Goal: Find specific page/section: Find specific page/section

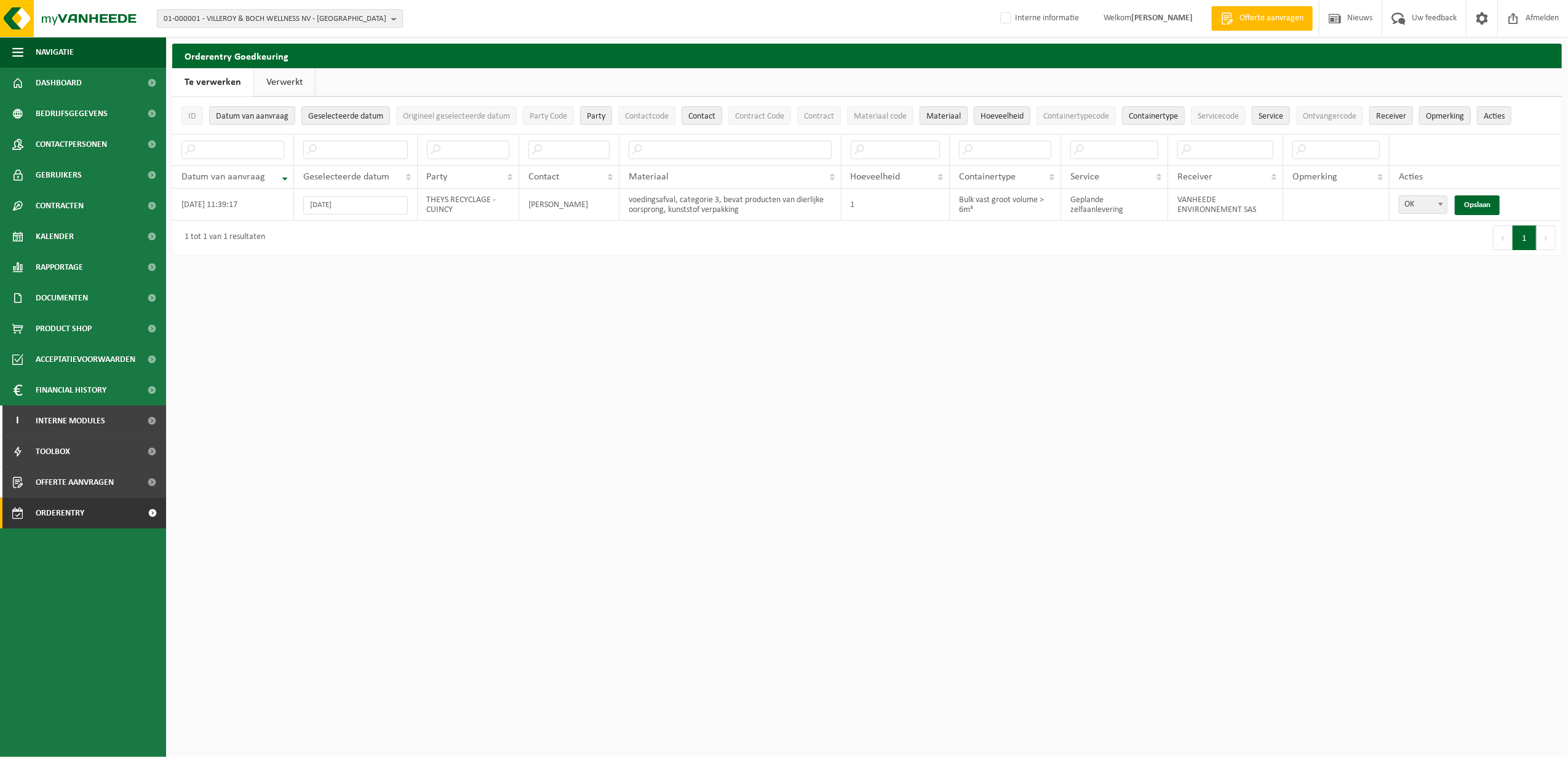
click at [246, 12] on span "01-000001 - VILLEROY & BOCH WELLNESS NV - ROESELARE" at bounding box center [275, 18] width 223 height 18
click at [229, 40] on input "text" at bounding box center [280, 39] width 240 height 16
paste input "10-990375"
type input "10-990375"
click at [227, 57] on strong "10-990375 - RETRIPA CRISSIER SA - CRISSIER" at bounding box center [234, 56] width 141 height 10
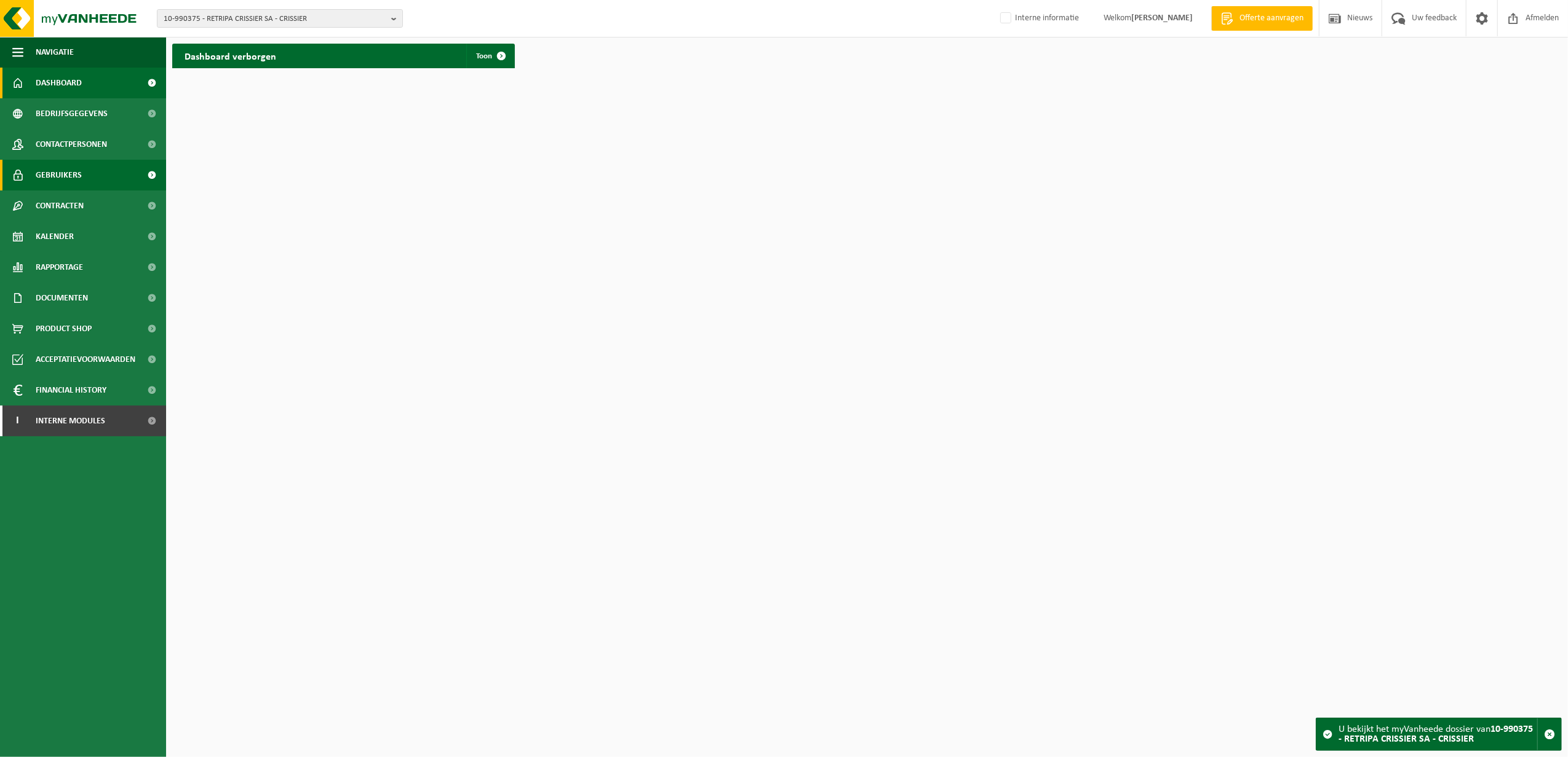
click at [65, 173] on span "Gebruikers" at bounding box center [59, 174] width 46 height 31
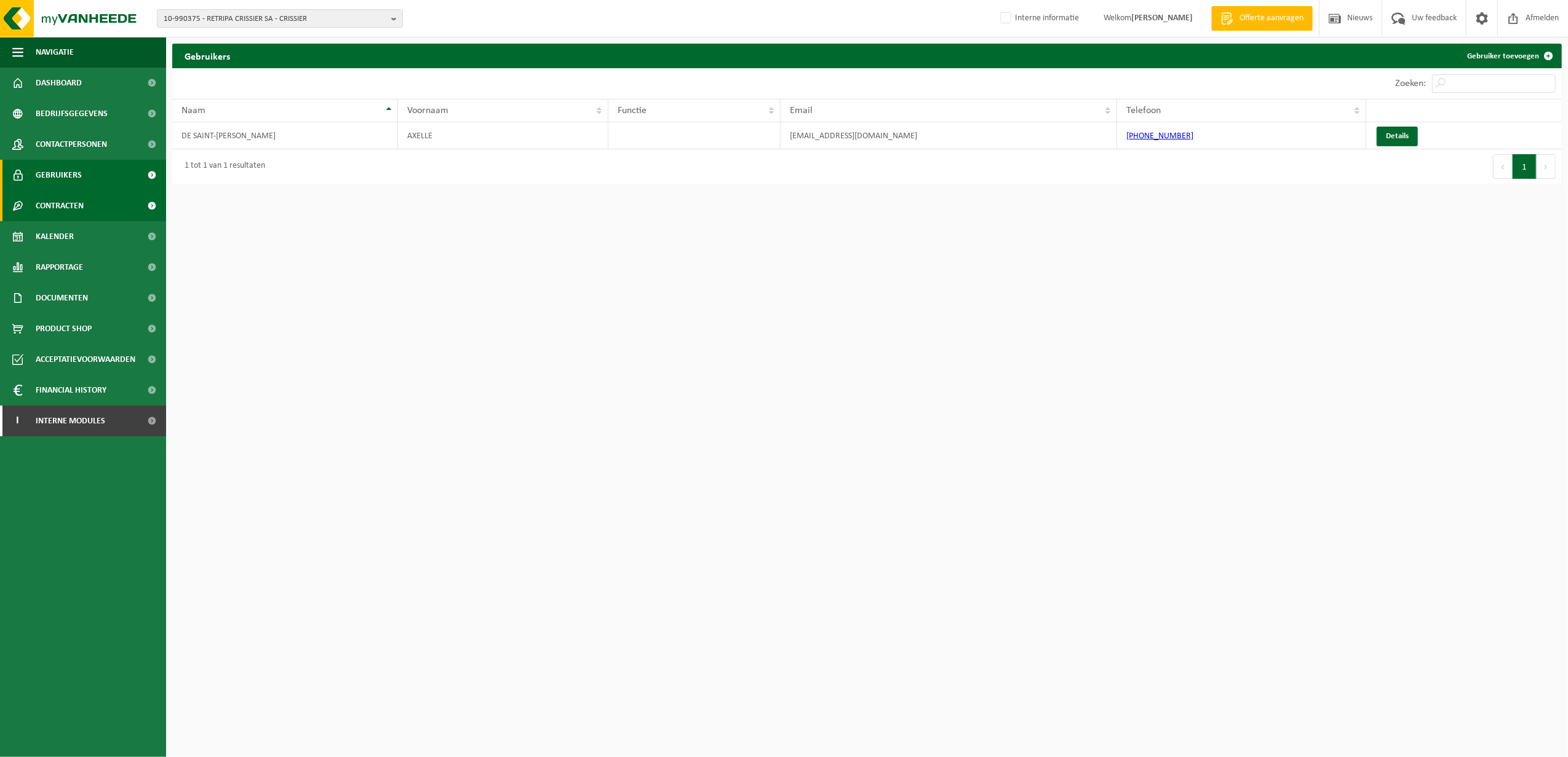
click at [63, 209] on span "Contracten" at bounding box center [60, 206] width 48 height 31
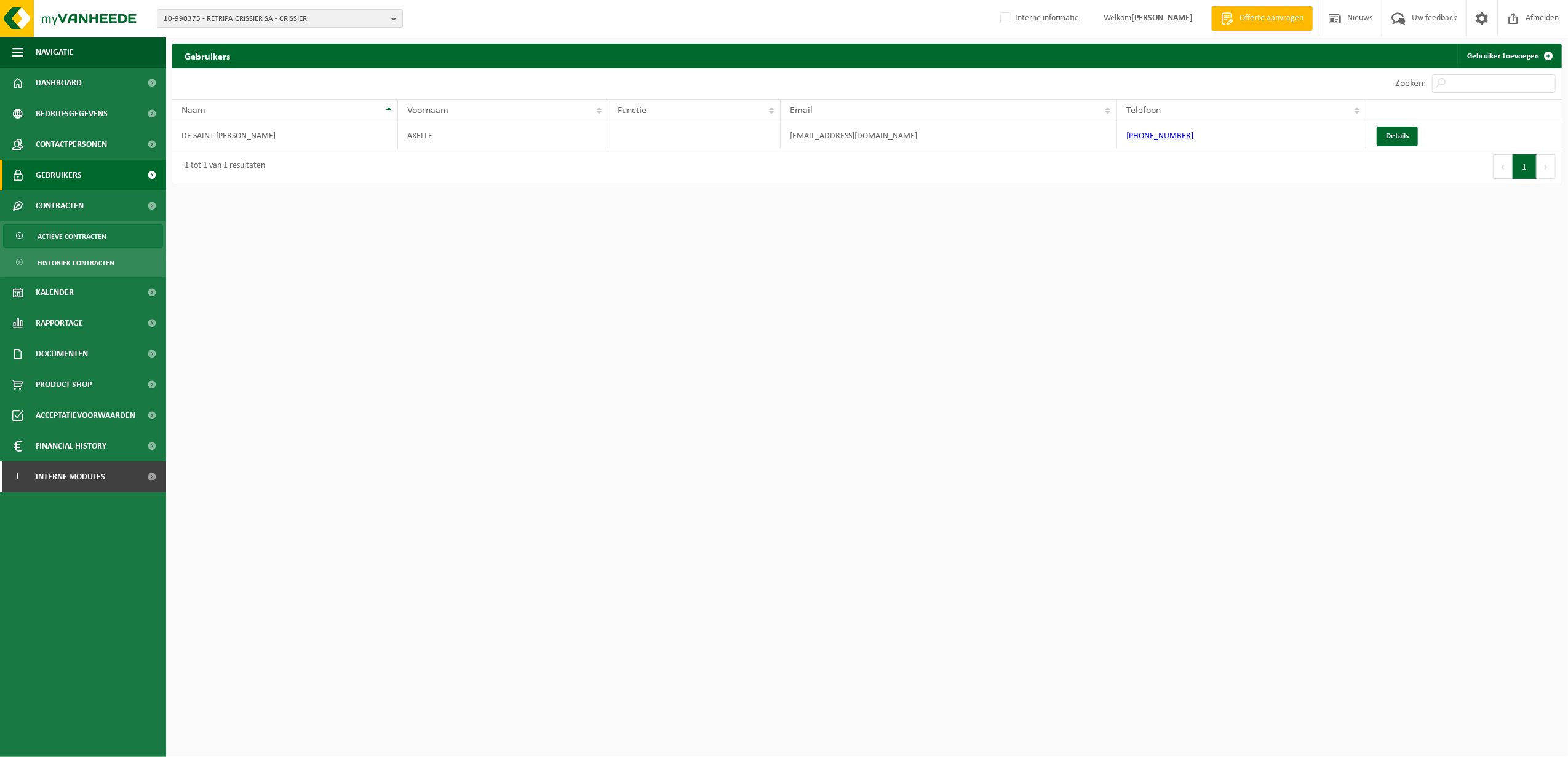
click at [65, 232] on span "Actieve contracten" at bounding box center [72, 237] width 69 height 24
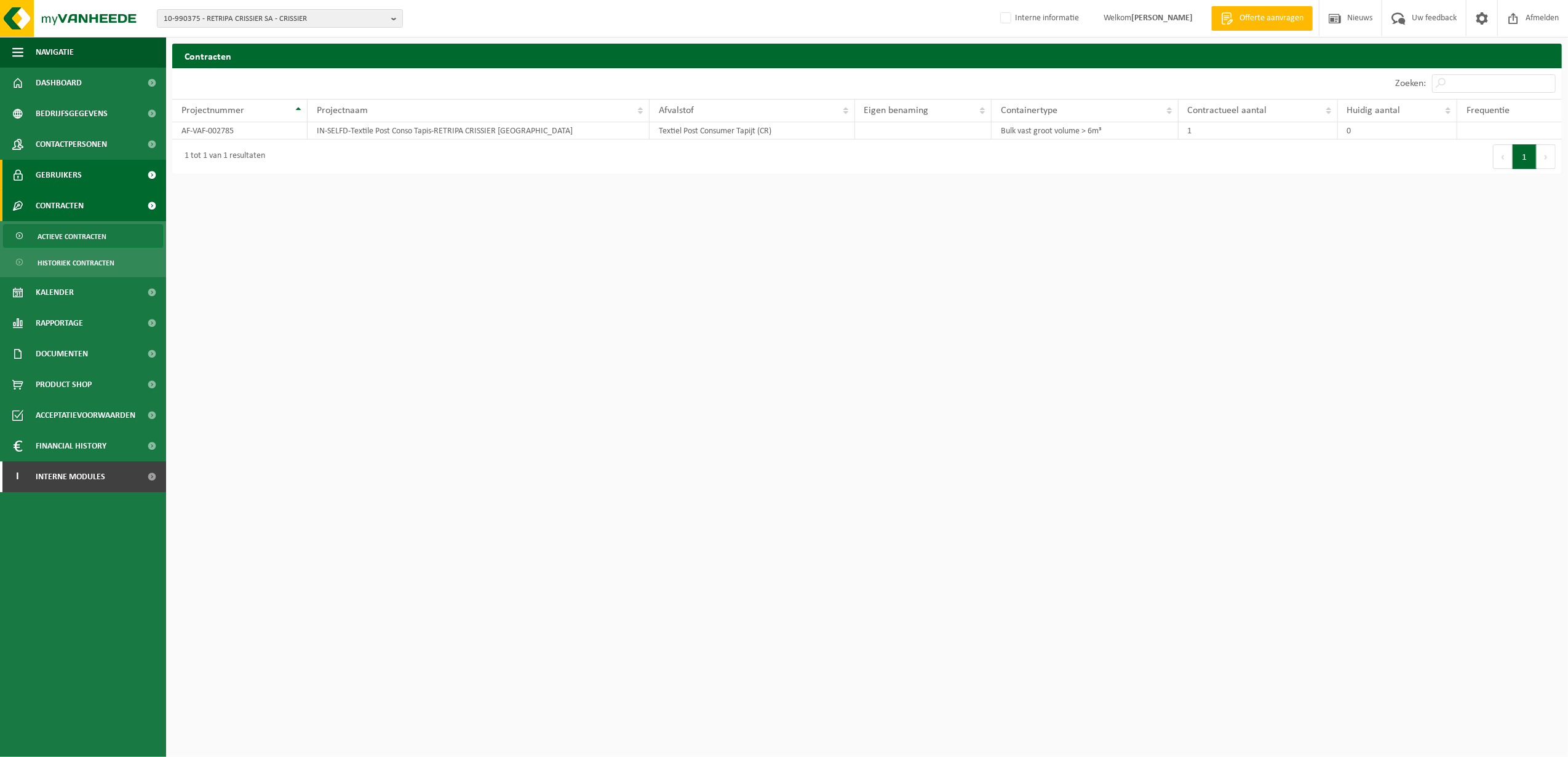
click at [69, 176] on span "Gebruikers" at bounding box center [59, 174] width 46 height 31
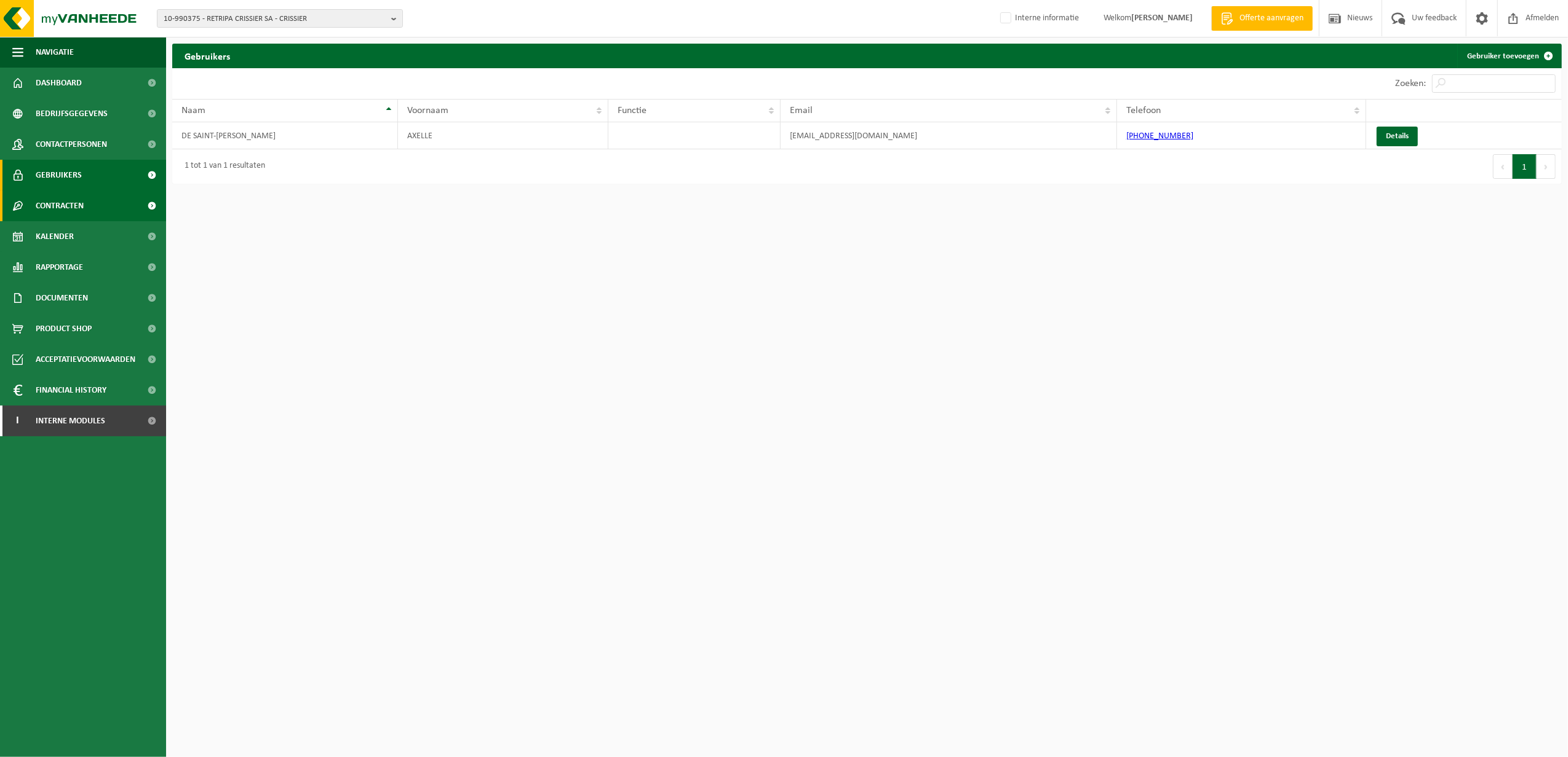
click at [70, 195] on span "Contracten" at bounding box center [60, 206] width 48 height 31
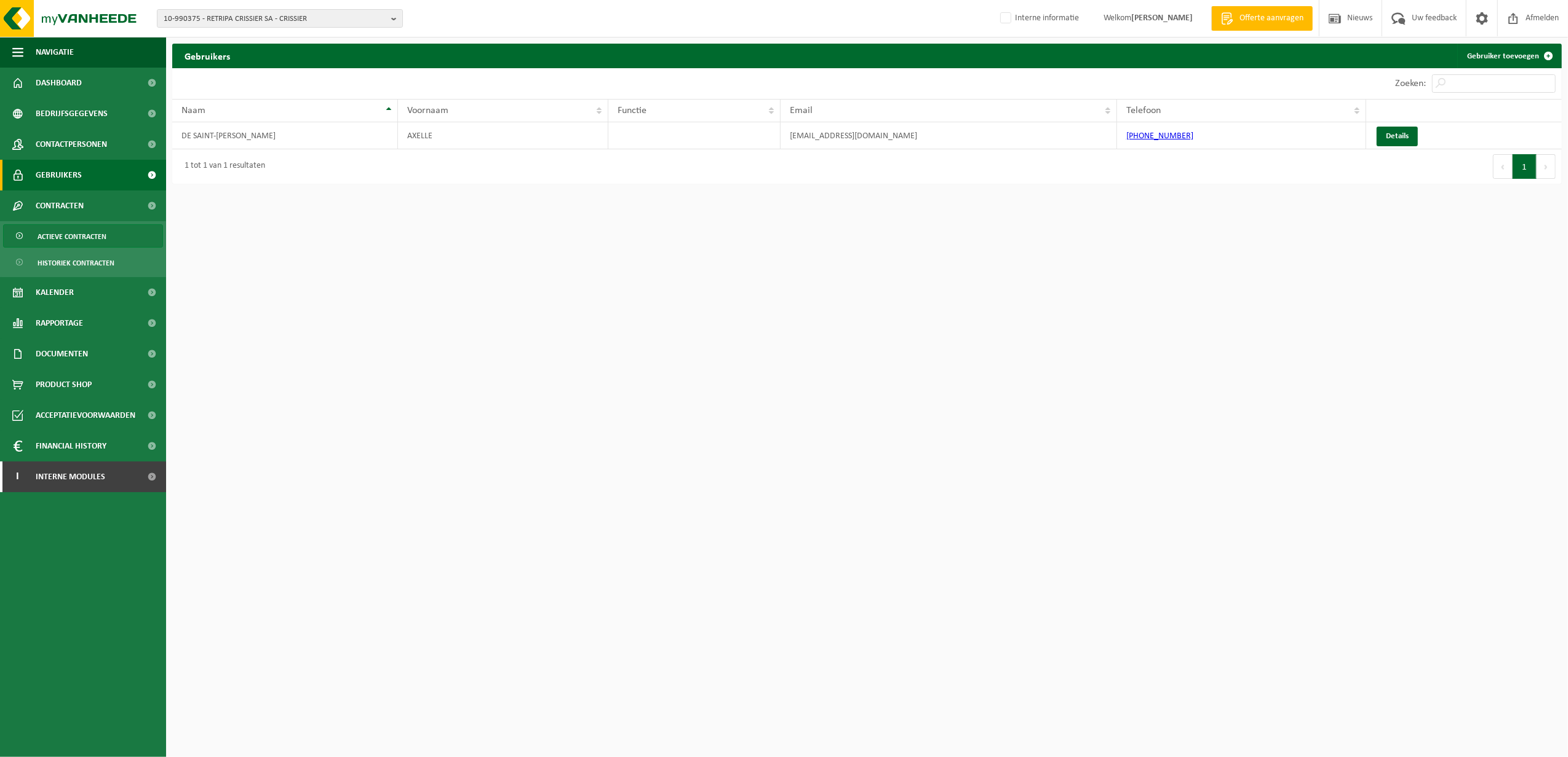
click at [71, 231] on span "Actieve contracten" at bounding box center [72, 237] width 69 height 24
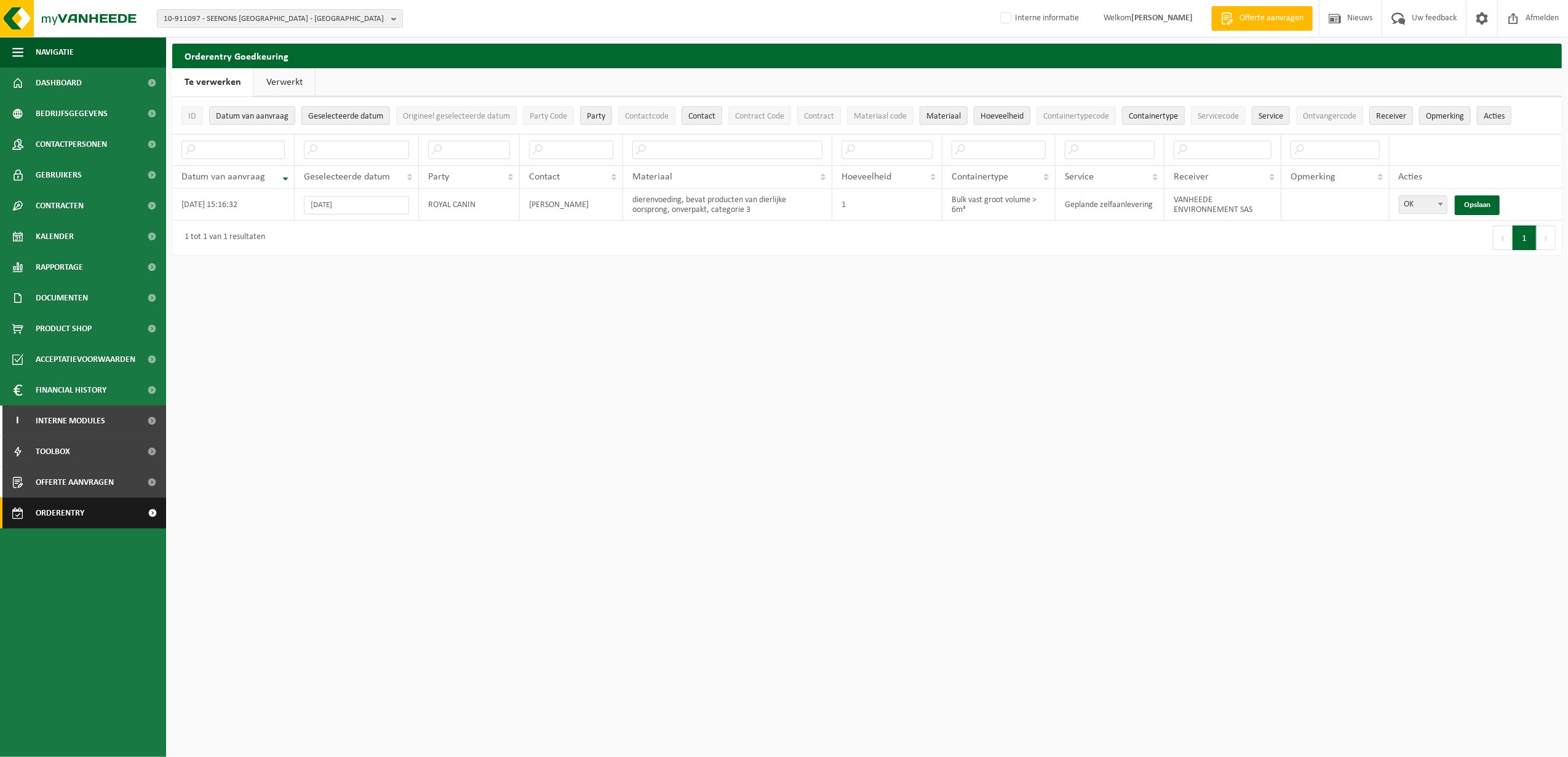
click at [65, 518] on span "Orderentry Goedkeuring" at bounding box center [88, 513] width 103 height 31
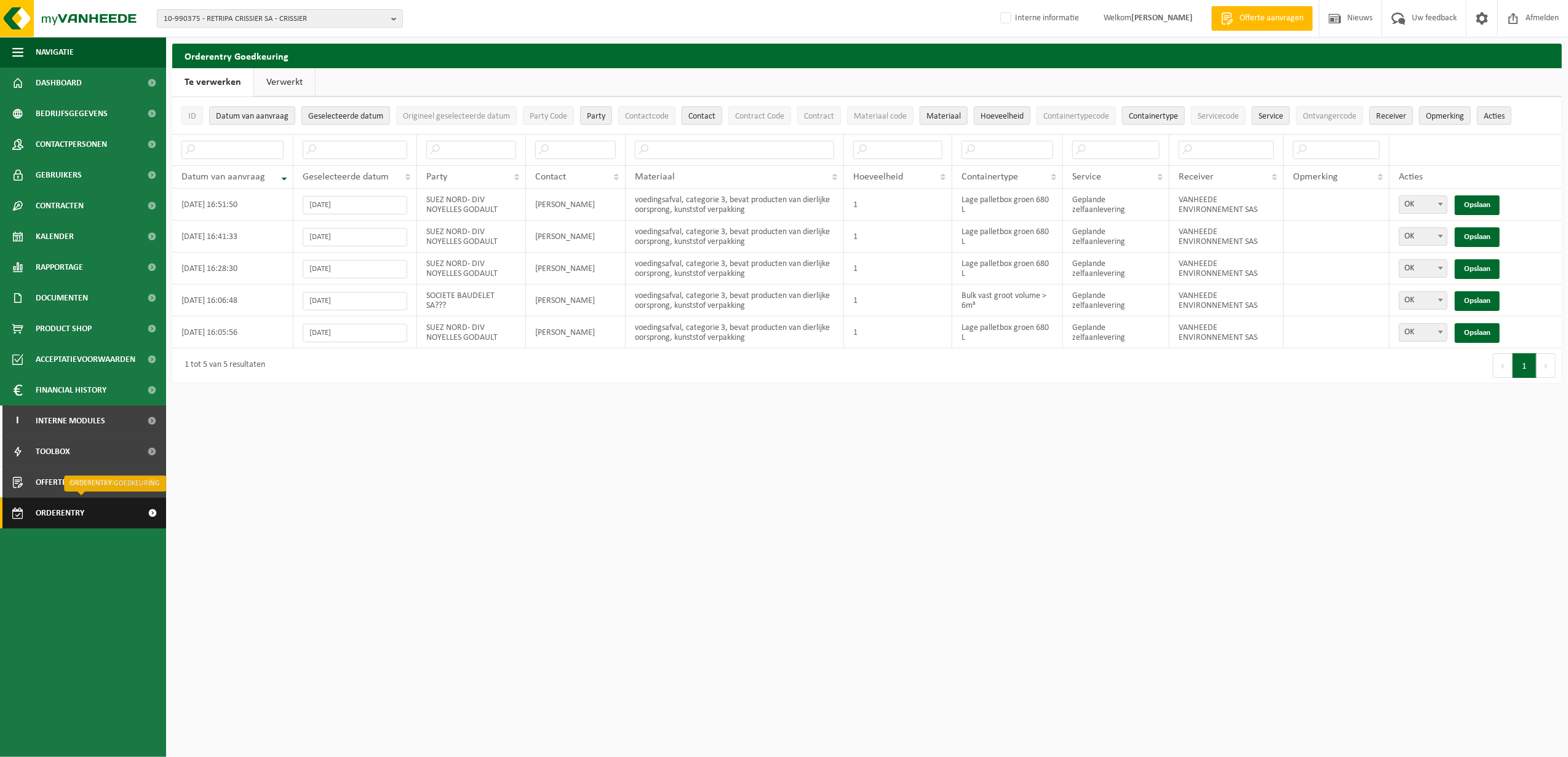
click at [70, 507] on span "Orderentry Goedkeuring" at bounding box center [88, 513] width 103 height 31
